Goal: Register for event/course

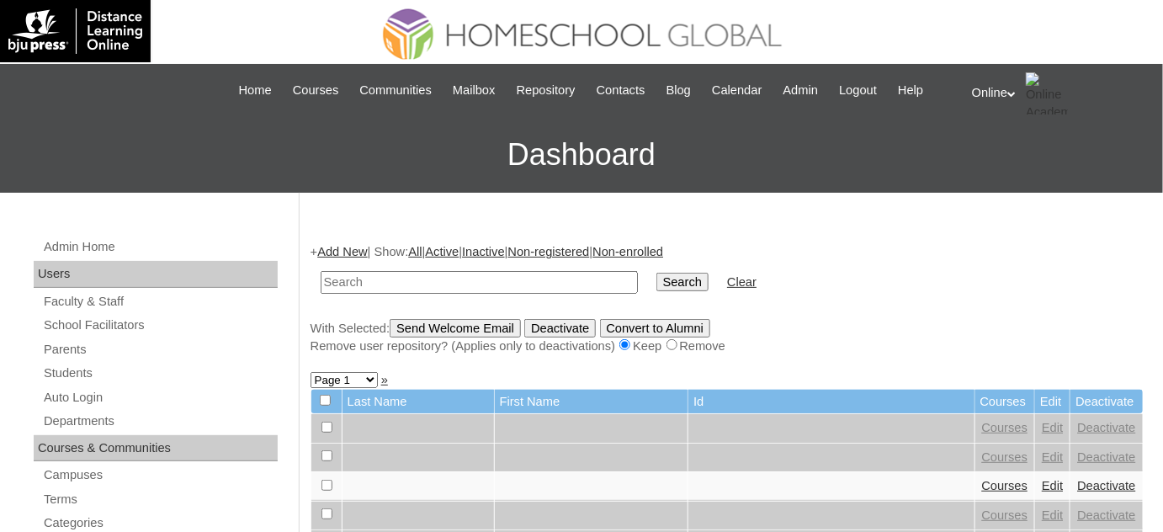
click at [458, 281] on input "text" at bounding box center [479, 282] width 317 height 23
drag, startPoint x: 490, startPoint y: 311, endPoint x: 510, endPoint y: 275, distance: 41.4
click at [510, 275] on input "text" at bounding box center [479, 282] width 317 height 23
type input "de villa"
click at [656, 273] on input "Search" at bounding box center [682, 282] width 52 height 19
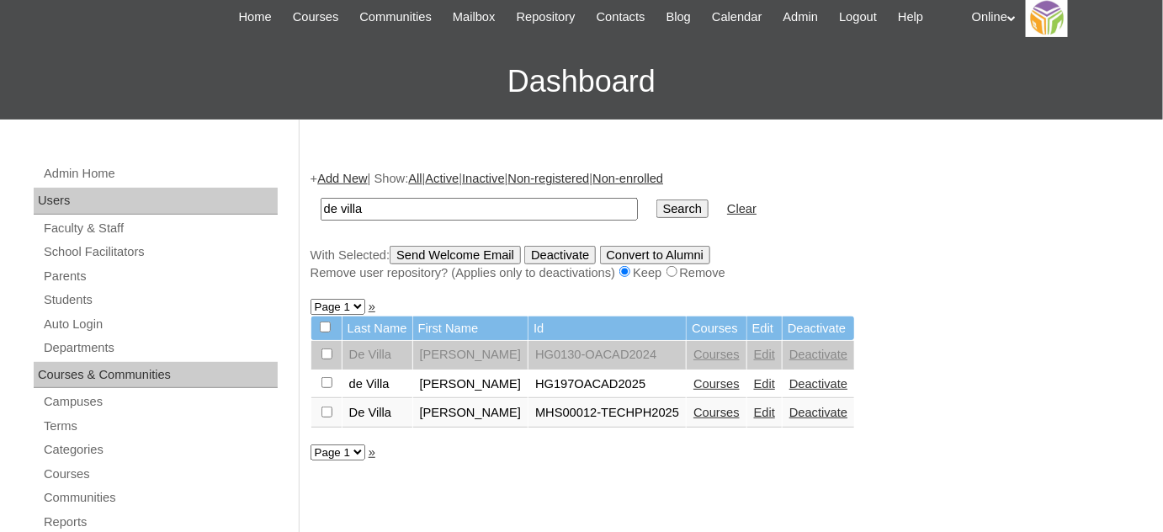
scroll to position [76, 0]
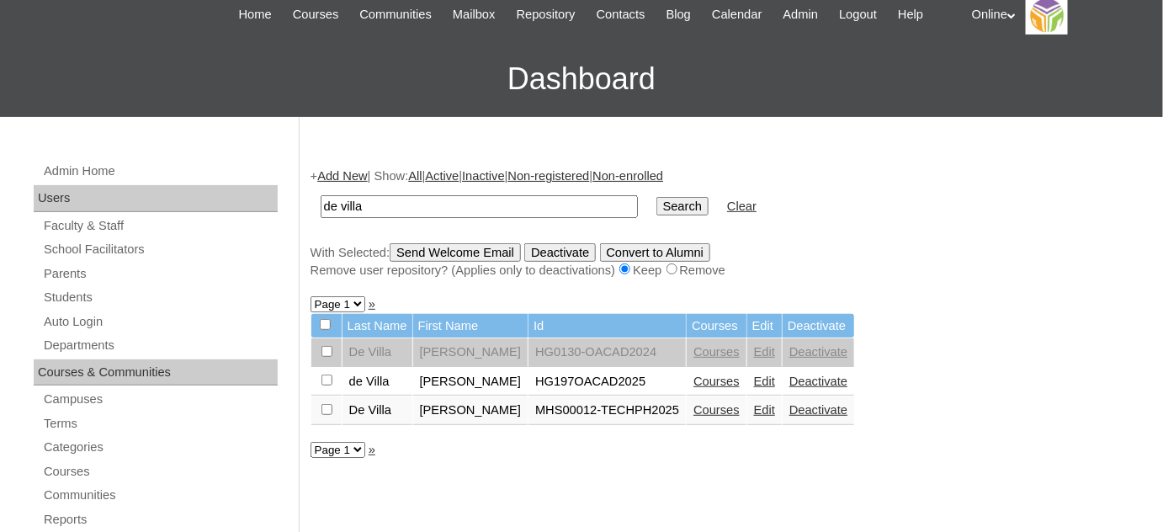
click at [702, 380] on link "Courses" at bounding box center [716, 380] width 46 height 13
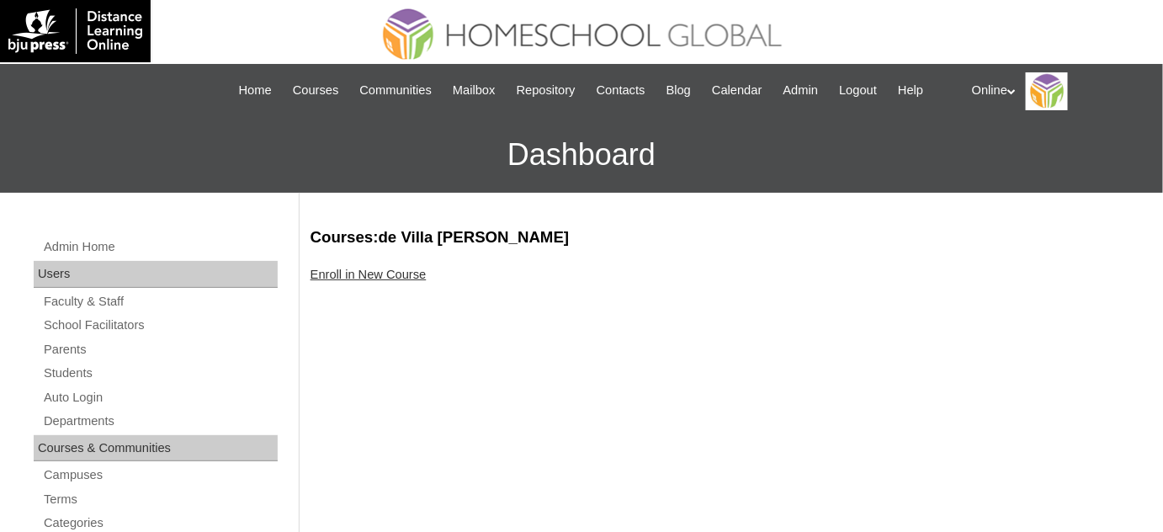
click at [352, 275] on link "Enroll in New Course" at bounding box center [368, 274] width 116 height 13
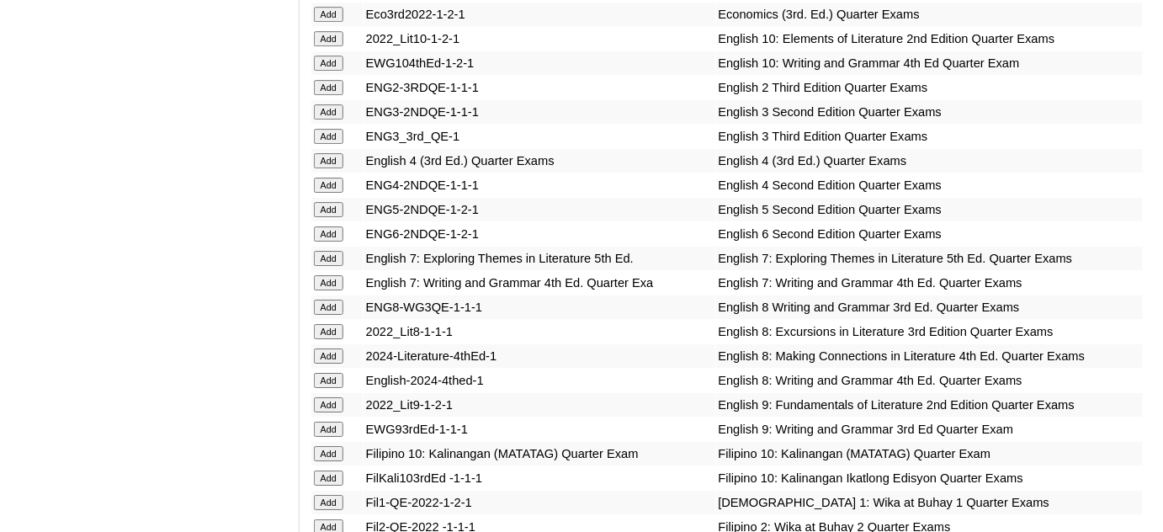
scroll to position [1758, 0]
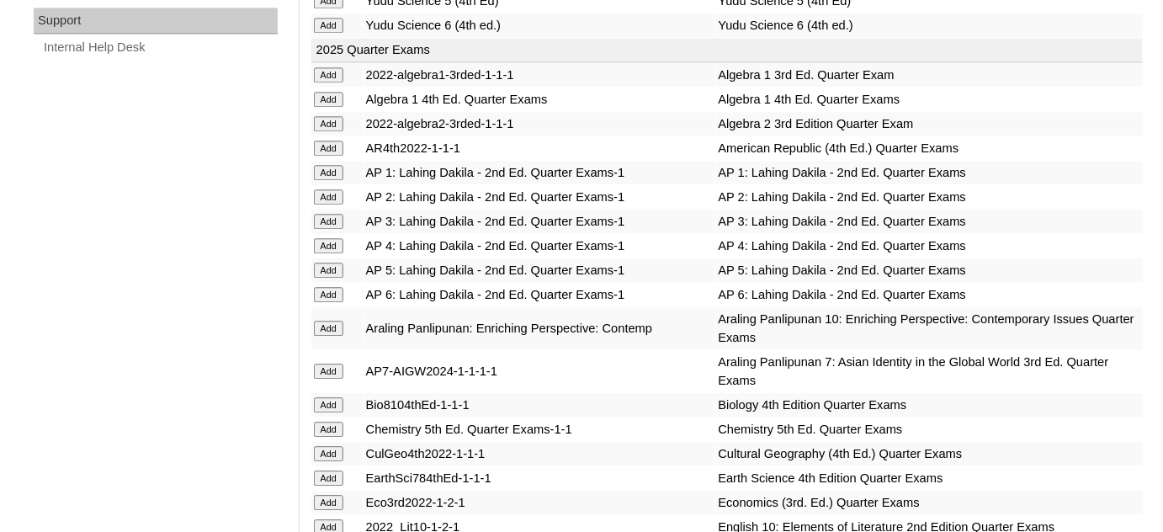
scroll to position [1147, 0]
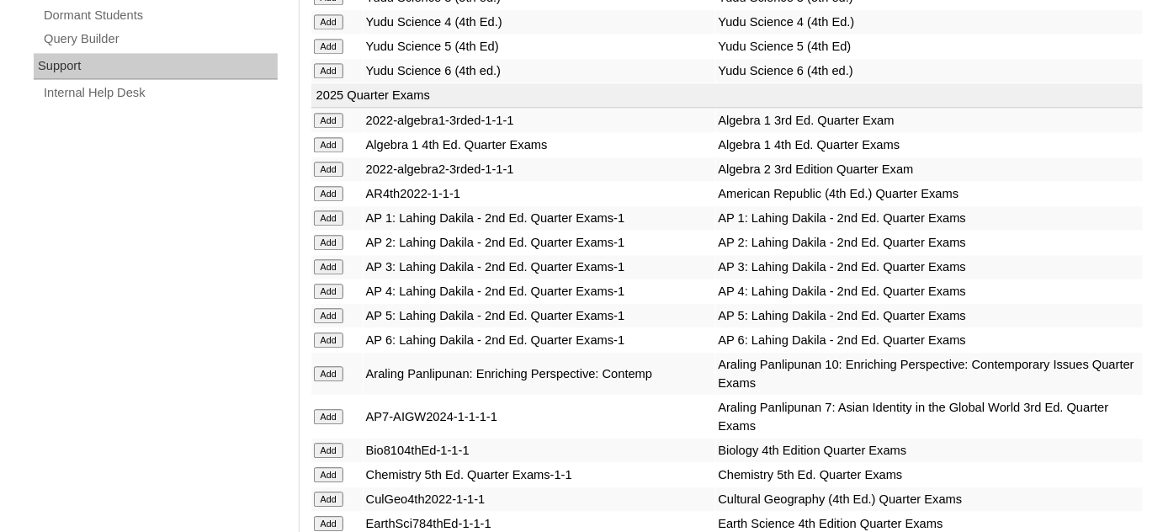
scroll to position [1223, 0]
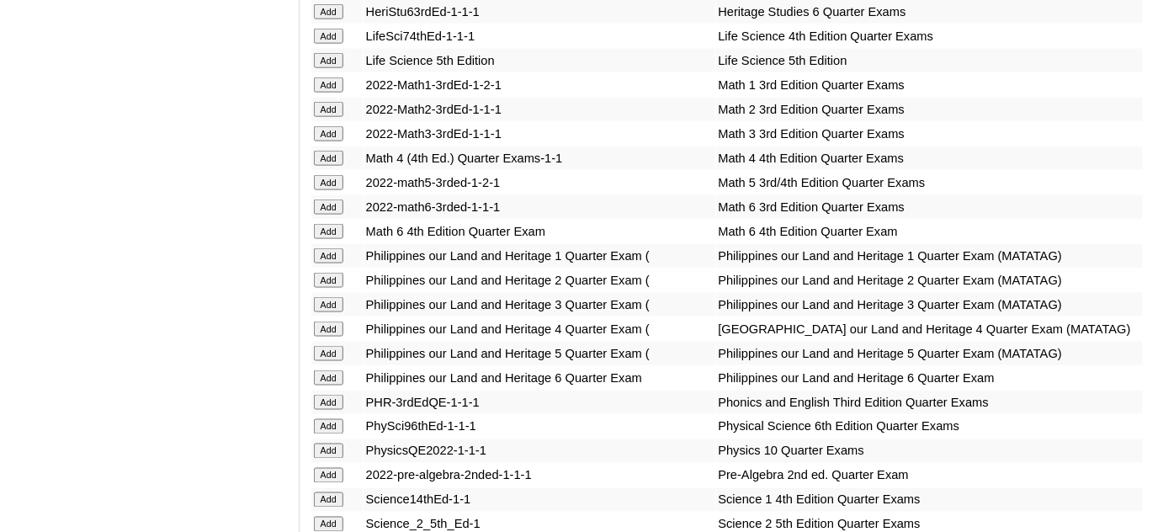
scroll to position [2829, 0]
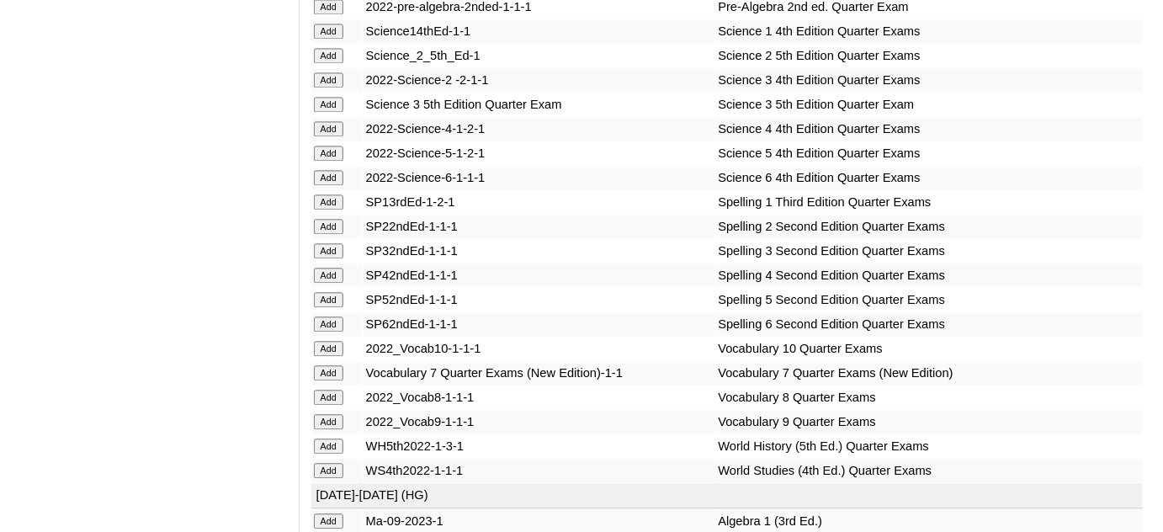
scroll to position [3365, 0]
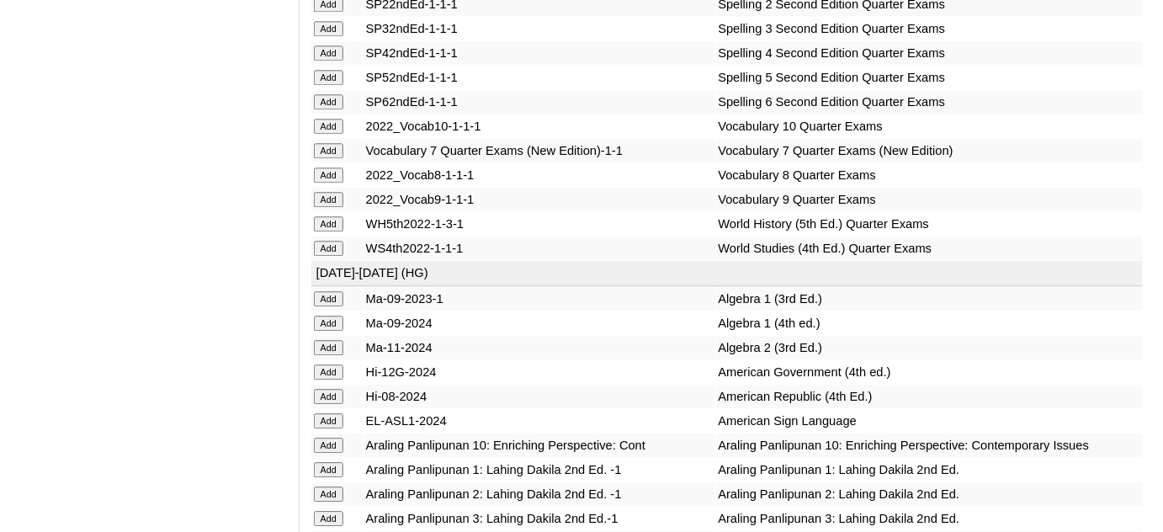
scroll to position [3517, 0]
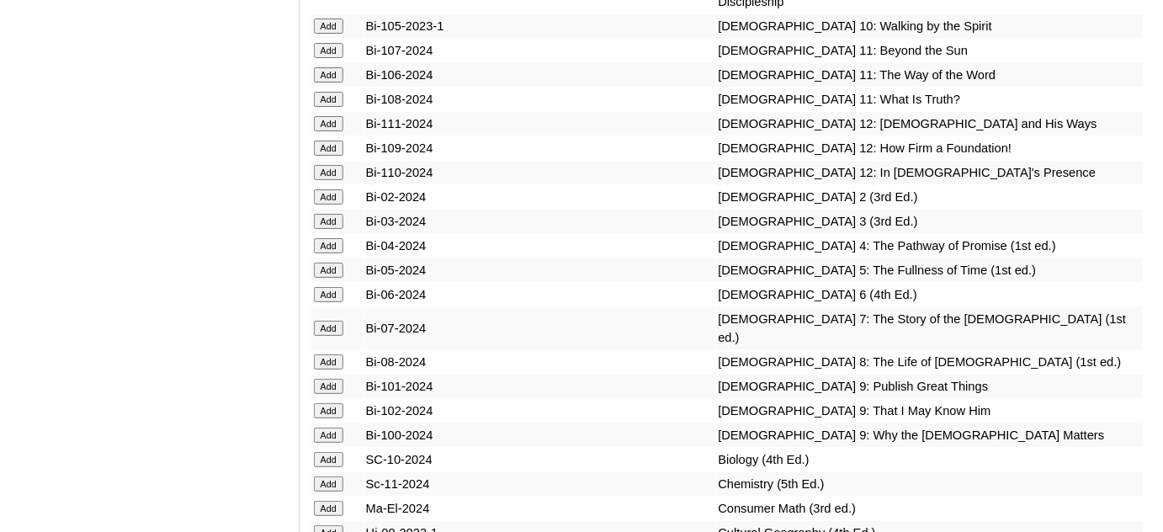
scroll to position [4206, 0]
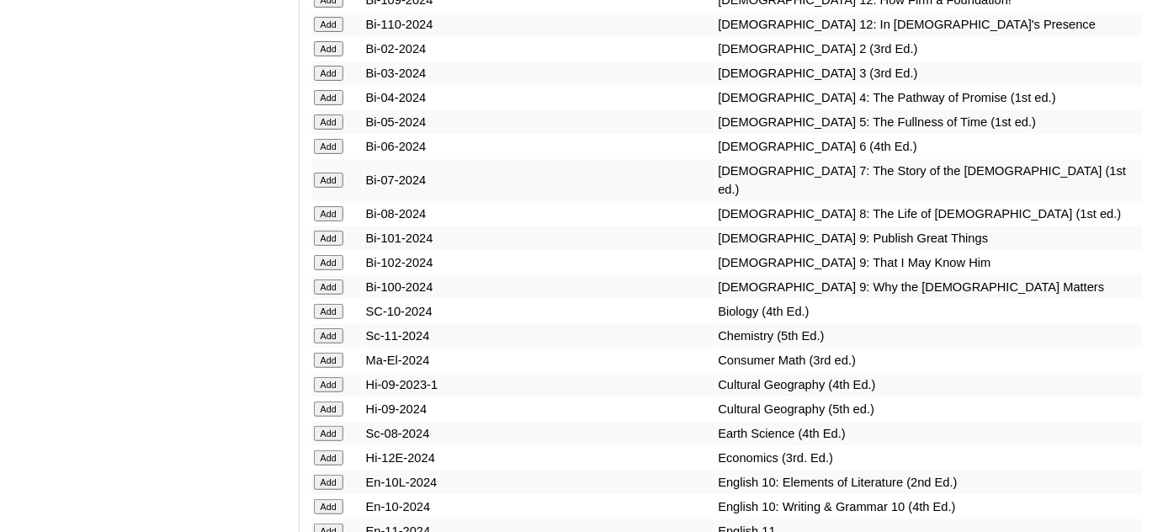
scroll to position [4359, 0]
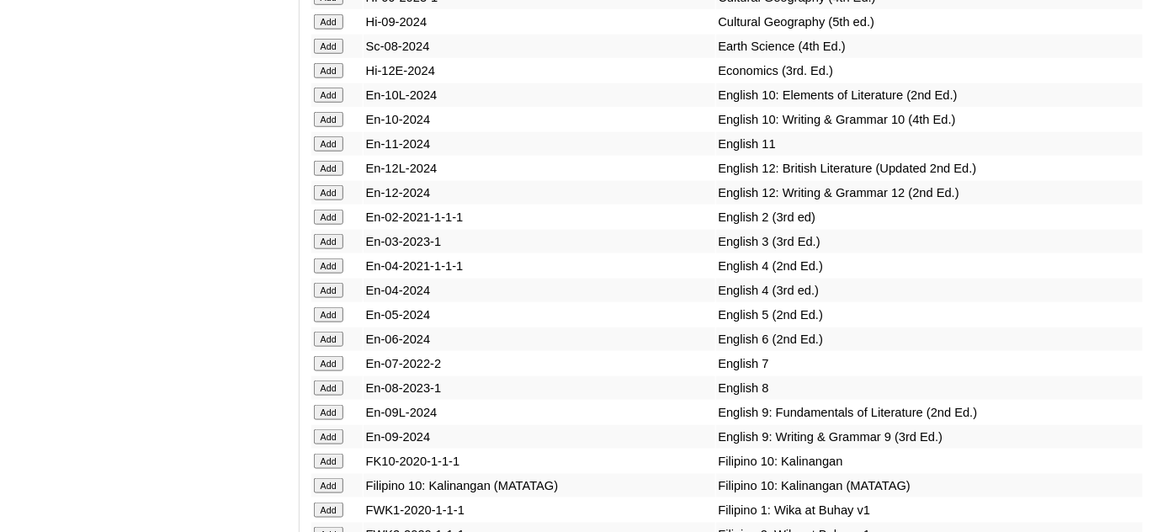
scroll to position [4741, 0]
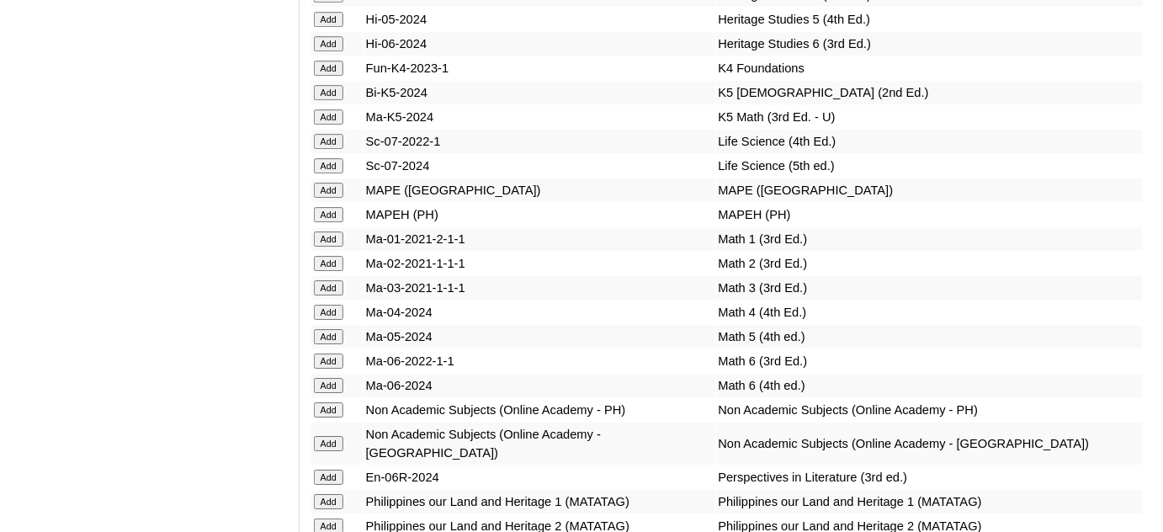
scroll to position [5965, 0]
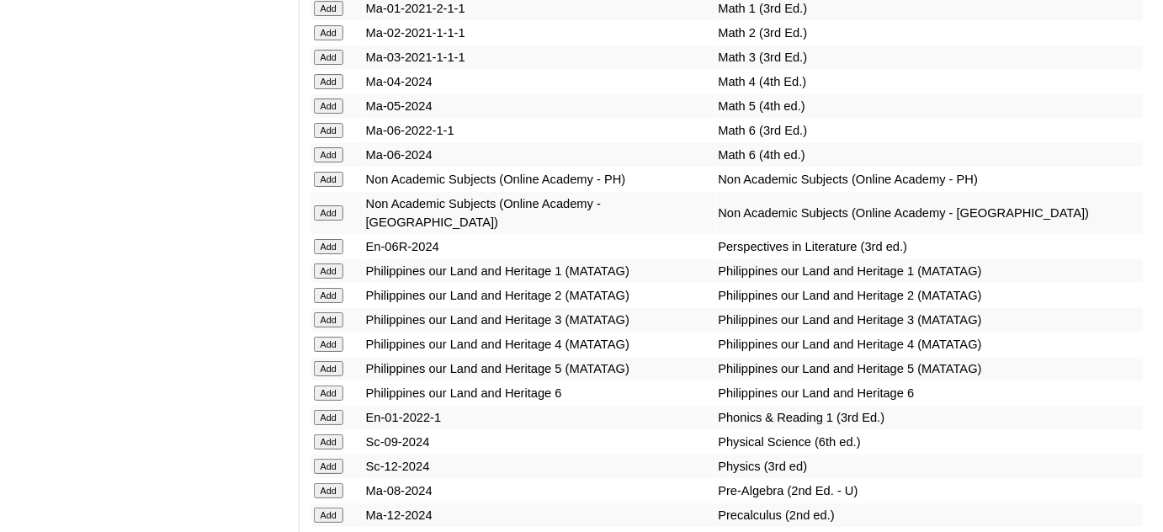
scroll to position [6194, 0]
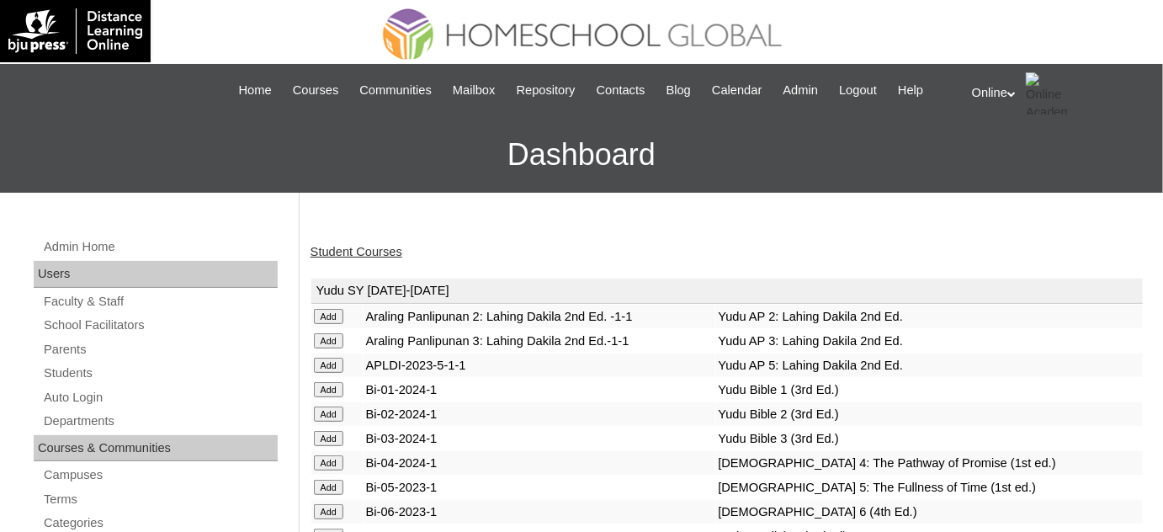
click at [363, 253] on link "Student Courses" at bounding box center [356, 251] width 92 height 13
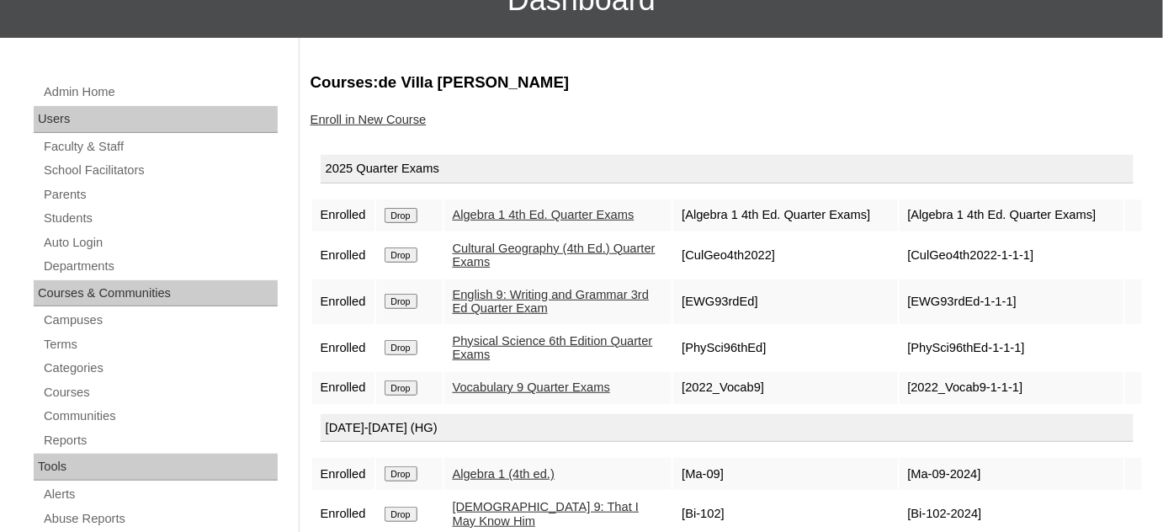
scroll to position [152, 0]
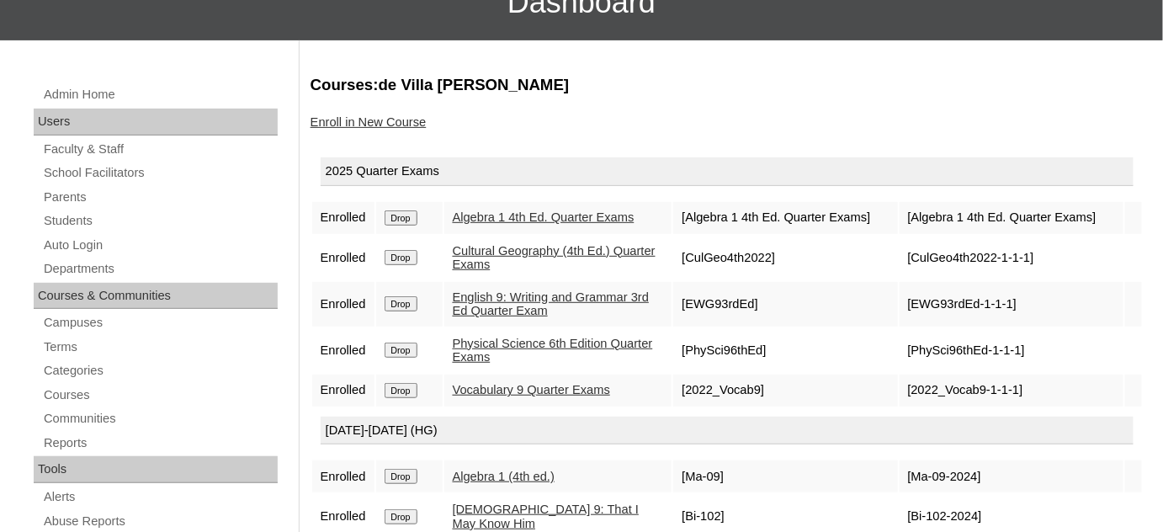
click at [411, 118] on link "Enroll in New Course" at bounding box center [368, 121] width 116 height 13
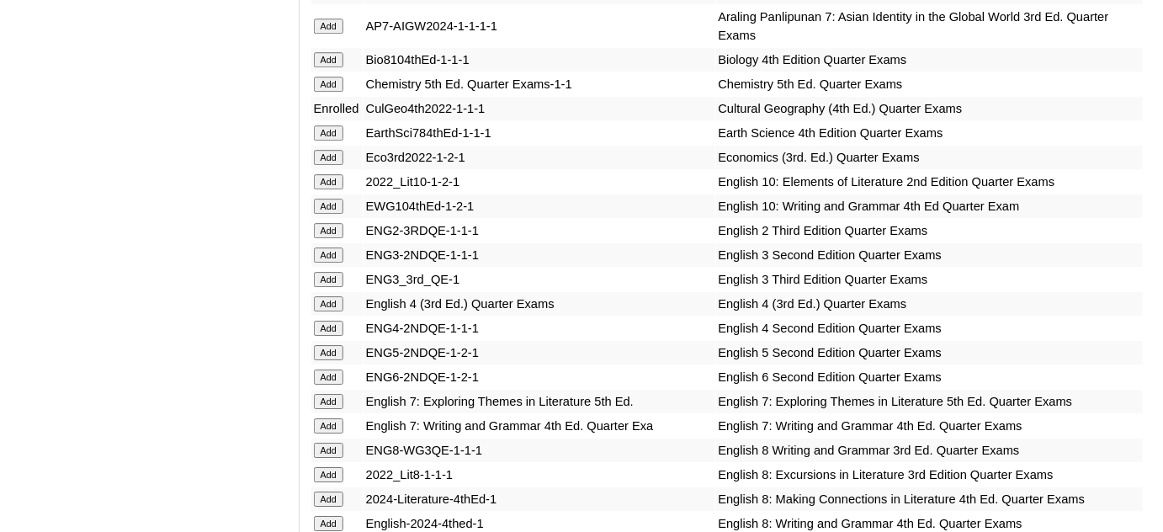
scroll to position [1683, 0]
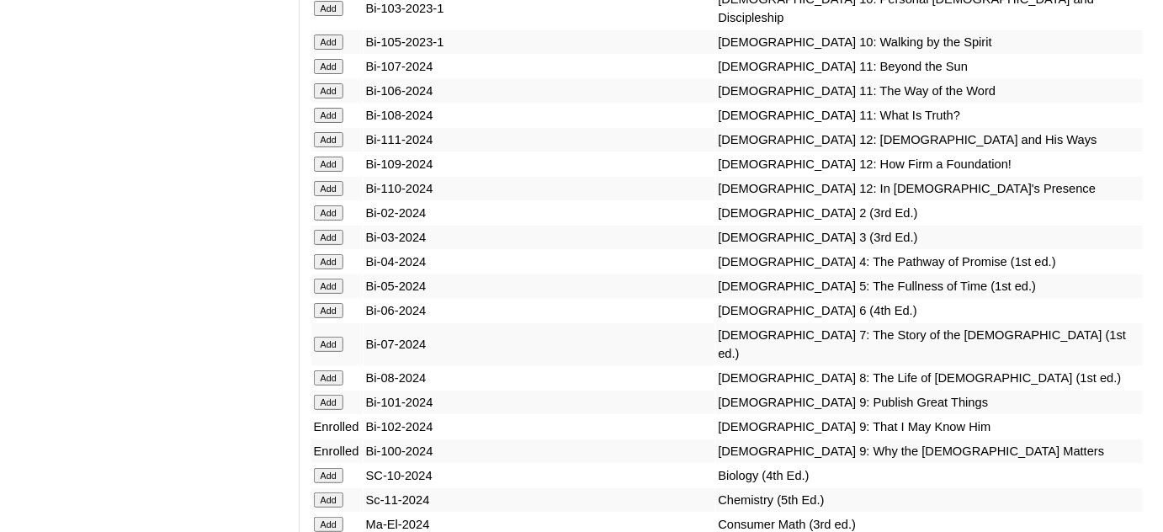
scroll to position [4206, 0]
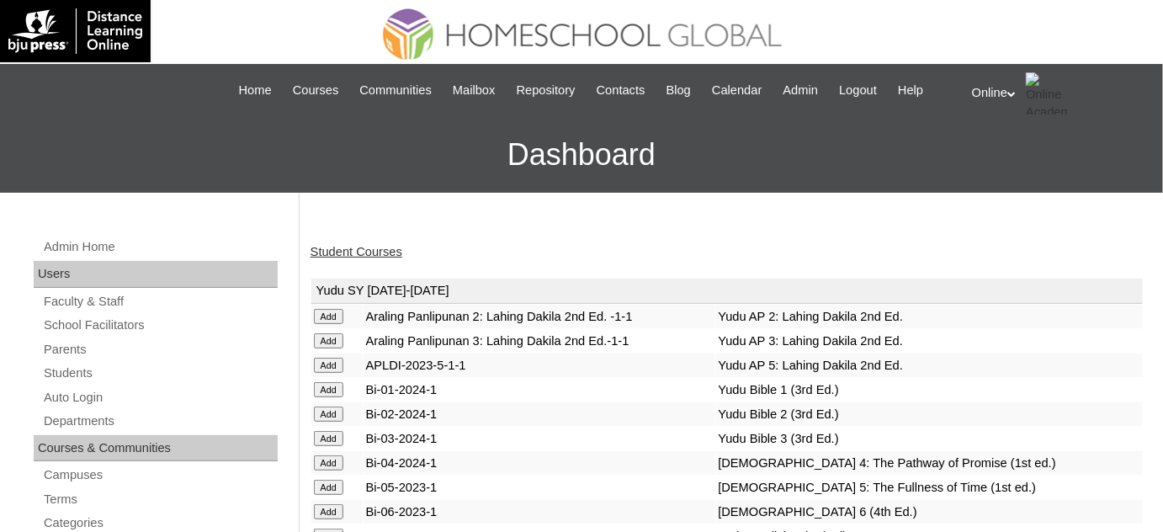
click at [1152, 127] on h3 "Dashboard" at bounding box center [581, 155] width 1146 height 76
click at [369, 256] on link "Student Courses" at bounding box center [356, 251] width 92 height 13
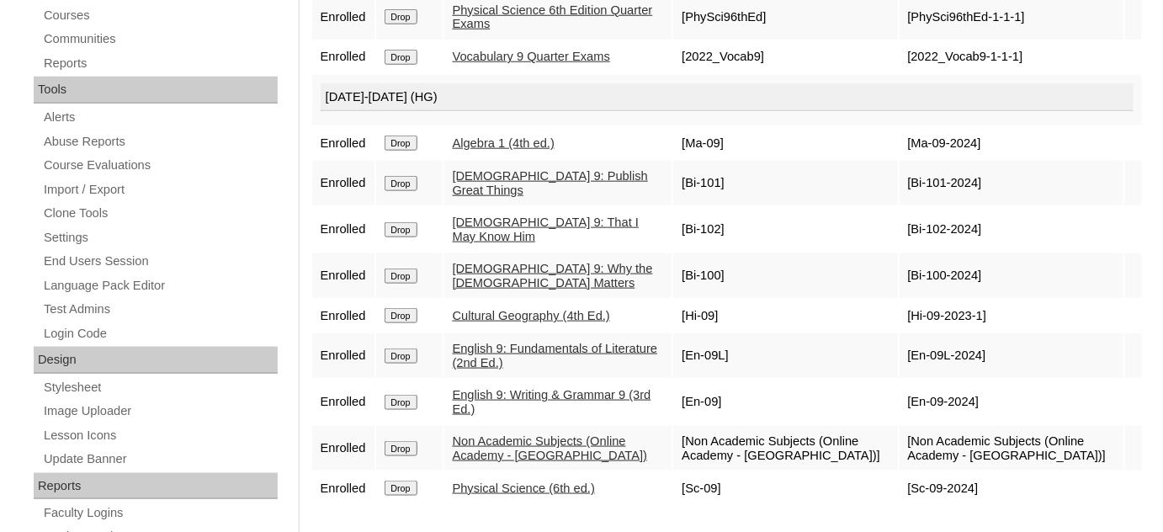
scroll to position [535, 0]
